Goal: Communication & Community: Ask a question

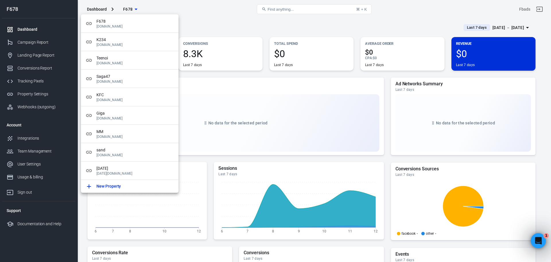
click at [537, 235] on div "Open Intercom Messenger" at bounding box center [537, 239] width 19 height 19
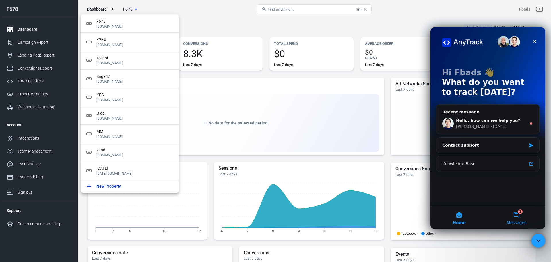
click at [515, 213] on button "1 Messages" at bounding box center [516, 217] width 57 height 23
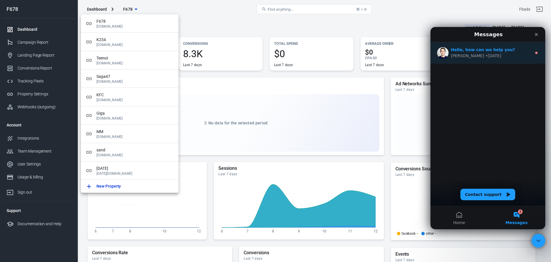
click at [493, 57] on div "[PERSON_NAME] • [DATE]" at bounding box center [491, 56] width 81 height 6
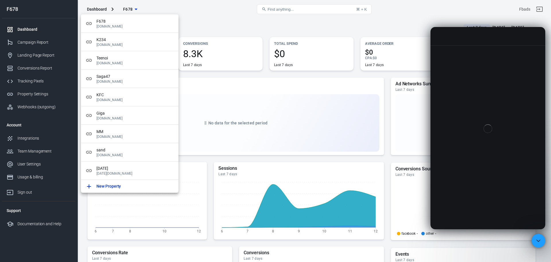
scroll to position [25, 0]
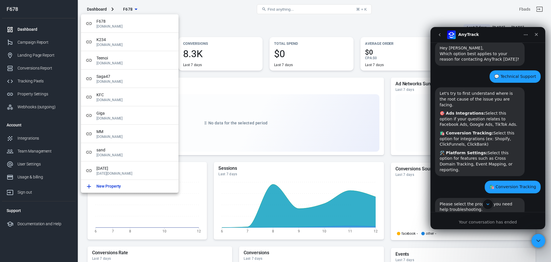
click at [485, 205] on button "Scroll to bottom" at bounding box center [488, 204] width 11 height 11
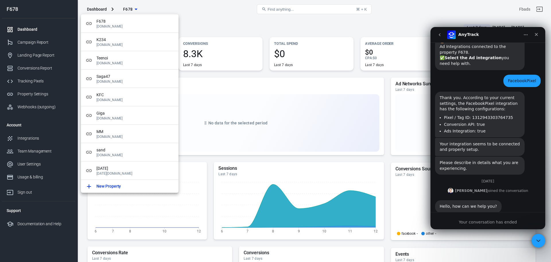
scroll to position [295, 0]
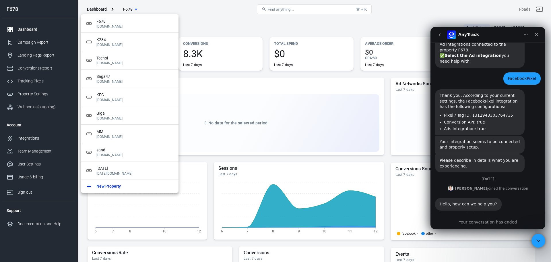
click at [484, 222] on div "Your conversation has ended" at bounding box center [488, 222] width 115 height 6
click at [437, 33] on button "go back" at bounding box center [440, 34] width 11 height 11
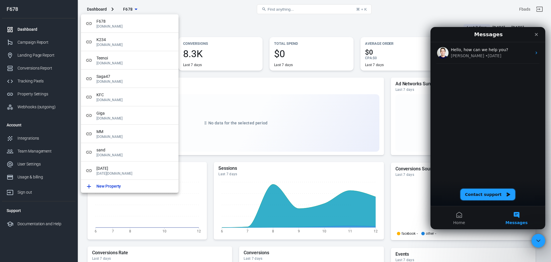
click at [484, 198] on button "Contact support" at bounding box center [488, 194] width 55 height 11
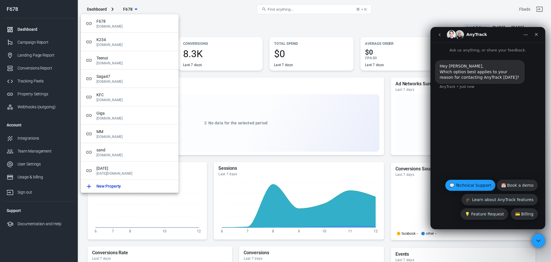
click at [469, 189] on button "💬 Technical Support" at bounding box center [470, 184] width 51 height 11
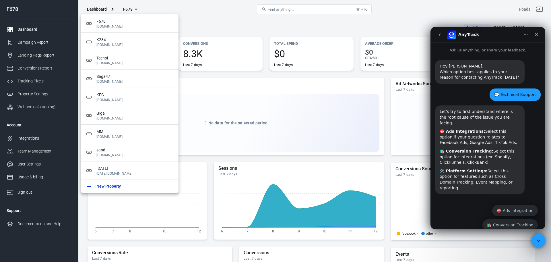
scroll to position [14, 0]
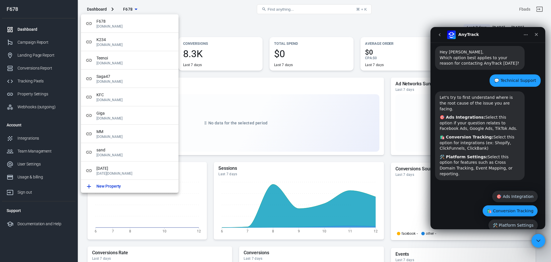
click at [491, 205] on button "🛍️ Conversion Tracking" at bounding box center [510, 210] width 55 height 11
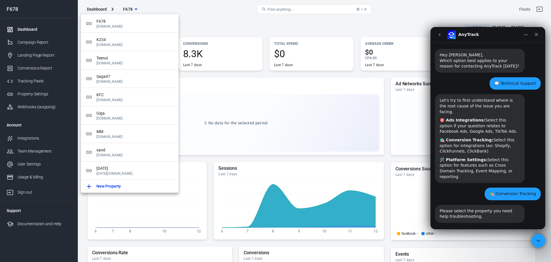
scroll to position [54, 0]
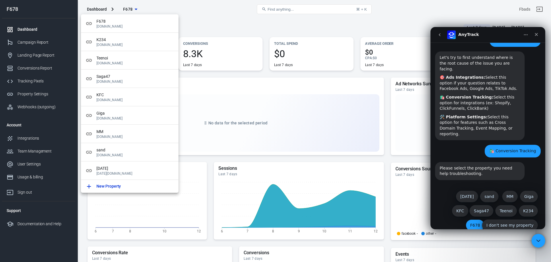
click at [474, 219] on button "F678" at bounding box center [475, 224] width 19 height 11
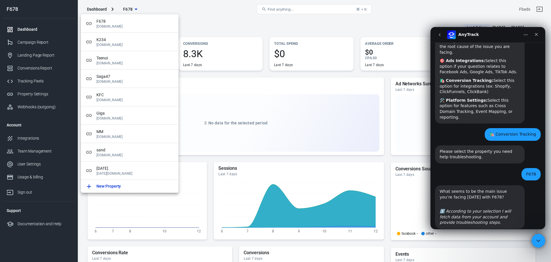
scroll to position [105, 0]
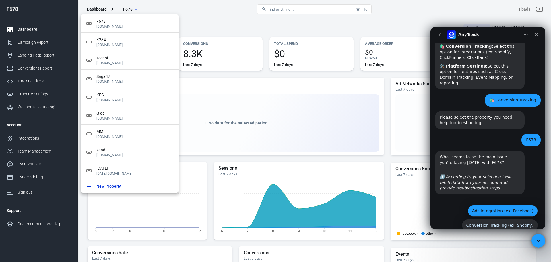
click at [485, 205] on button "Ads Integration (ex: Facebook)" at bounding box center [503, 210] width 70 height 11
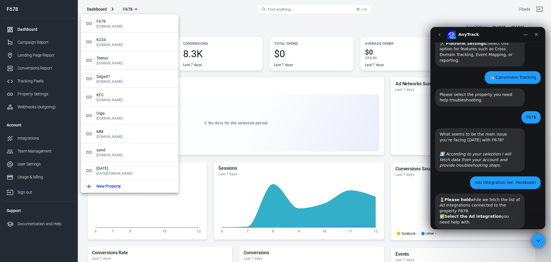
scroll to position [156, 0]
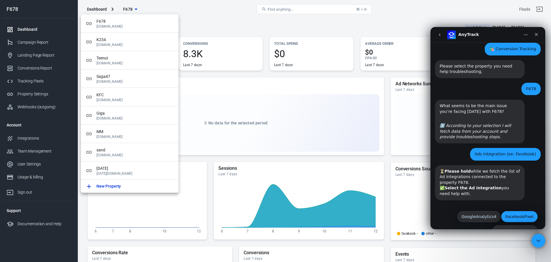
click at [521, 211] on button "FacebookPixel" at bounding box center [519, 216] width 37 height 11
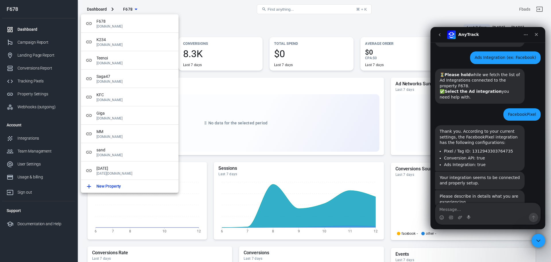
scroll to position [253, 0]
type textarea "ร"
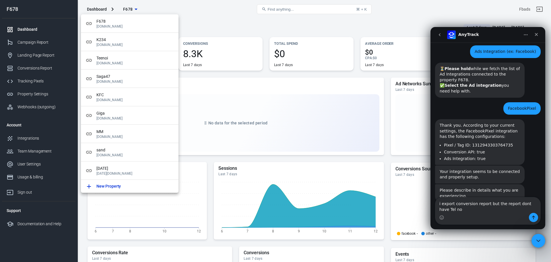
type textarea "i export conversion report but the report dont have Tel no."
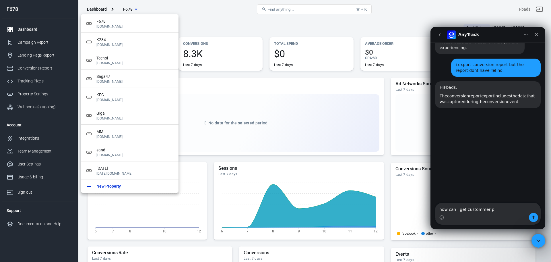
scroll to position [407, 0]
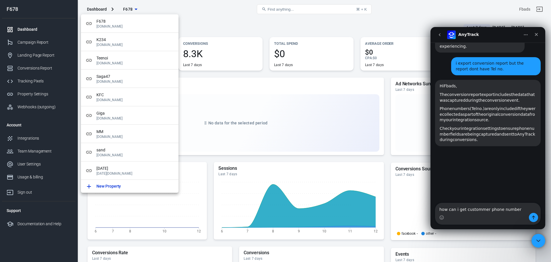
type textarea "how can i get custommer phone number ?"
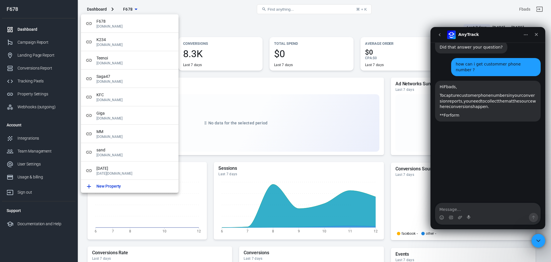
scroll to position [514, 0]
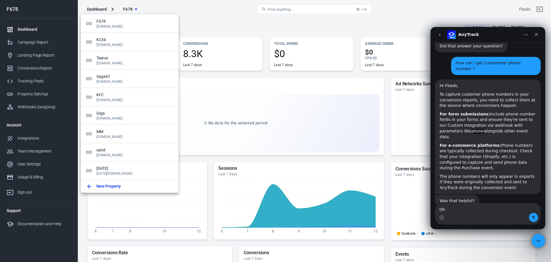
type textarea "O"
type textarea "Phone number not appear in report"
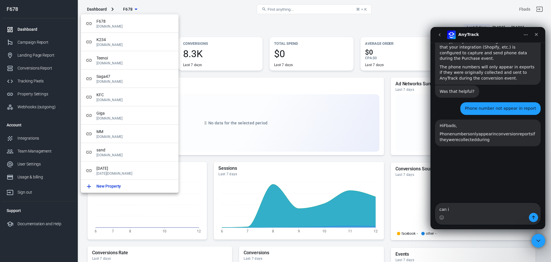
scroll to position [652, 0]
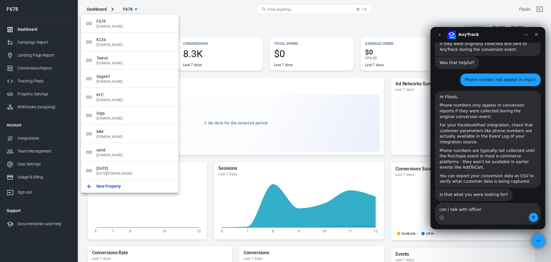
type textarea "can i talk with officer ?"
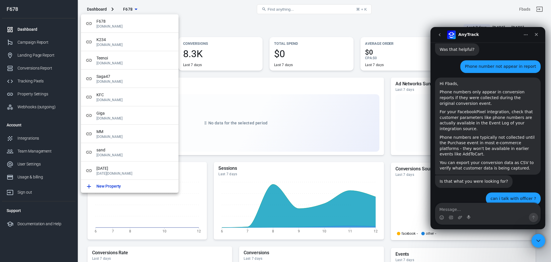
scroll to position [681, 0]
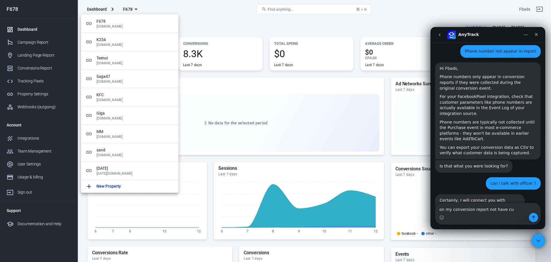
type textarea "on my conversion report not have cus"
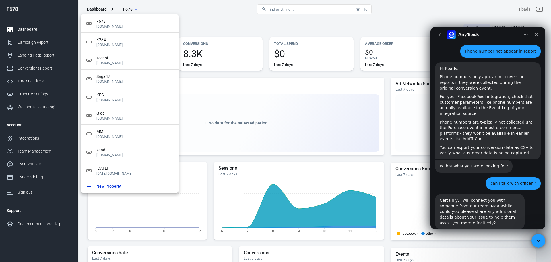
scroll to position [660, 0]
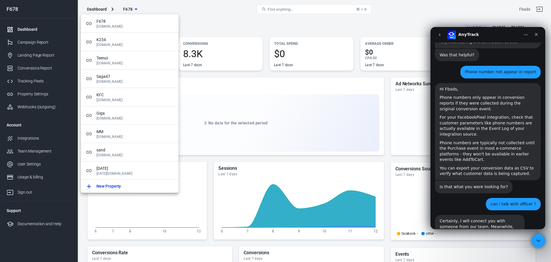
click at [532, 215] on div "Certainly, I will connect you with someone from our team. Meanwhile, could you …" at bounding box center [488, 239] width 106 height 48
click at [459, 218] on div "Certainly, I will connect you with someone from our team. Meanwhile, could you …" at bounding box center [488, 239] width 106 height 48
click at [440, 32] on icon "go back" at bounding box center [440, 34] width 5 height 5
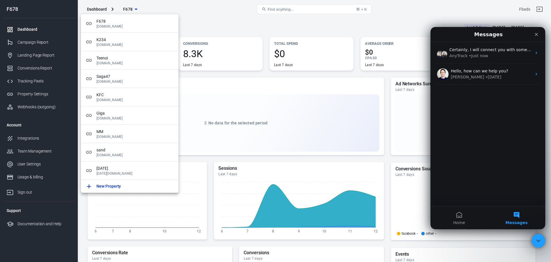
scroll to position [667, 0]
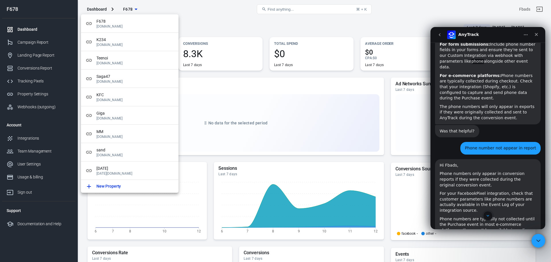
scroll to position [660, 0]
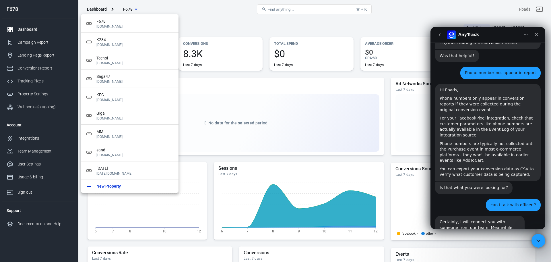
drag, startPoint x: 486, startPoint y: 228, endPoint x: 485, endPoint y: 225, distance: 3.6
click at [438, 32] on button "go back" at bounding box center [440, 34] width 11 height 11
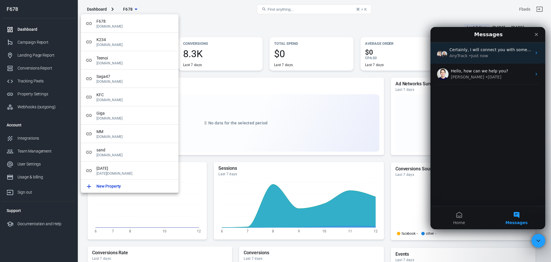
click at [462, 61] on div "Certainly, I will connect you with someone from our team. Meanwhile, could you …" at bounding box center [488, 52] width 115 height 21
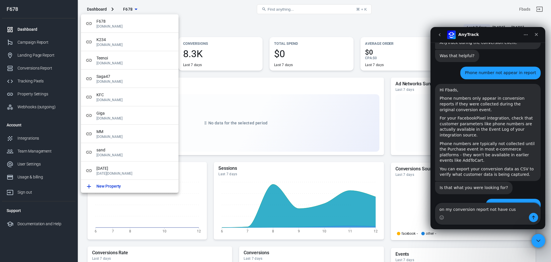
scroll to position [681, 0]
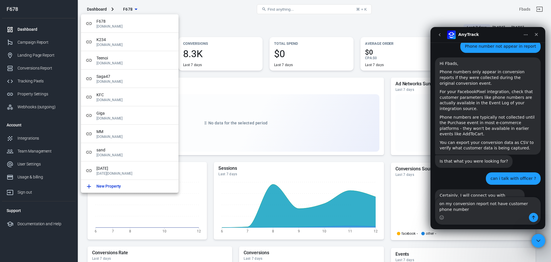
type textarea "on my conversion report not have customer phone number"
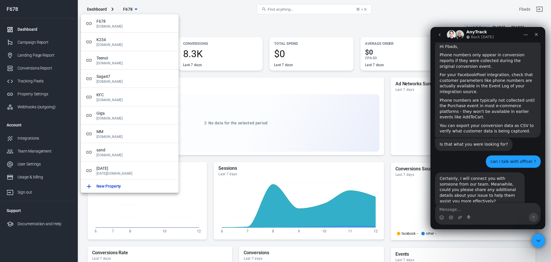
scroll to position [756, 0]
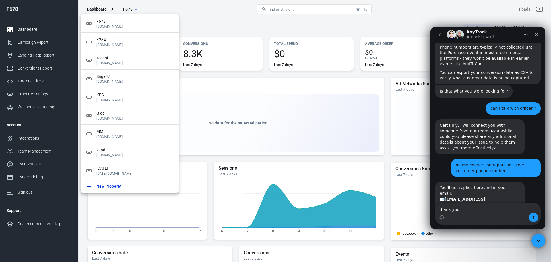
type textarea "thank you"
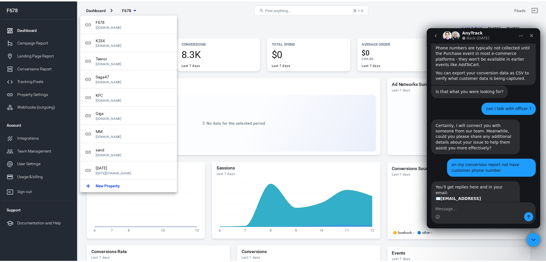
scroll to position [773, 0]
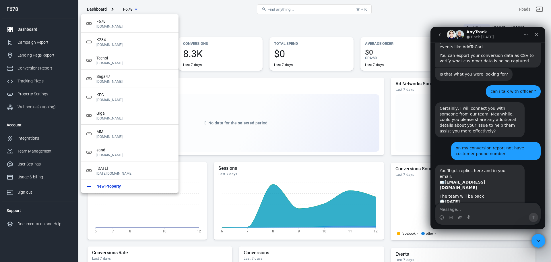
click at [227, 10] on div at bounding box center [275, 131] width 551 height 262
